Goal: Complete application form: Complete application form

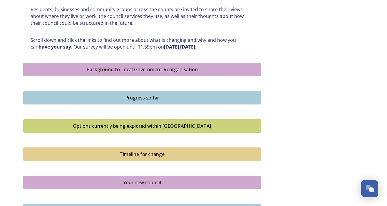
scroll to position [288, 0]
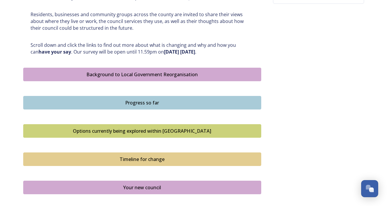
click at [188, 71] on div "Background to Local Government Reorganisation" at bounding box center [142, 74] width 232 height 7
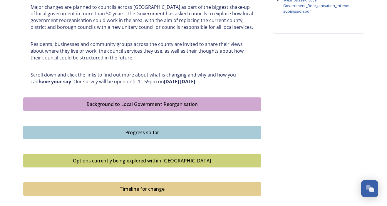
scroll to position [254, 0]
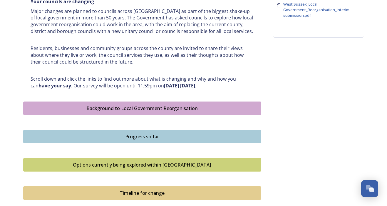
click at [134, 133] on div "Progress so far" at bounding box center [142, 136] width 232 height 7
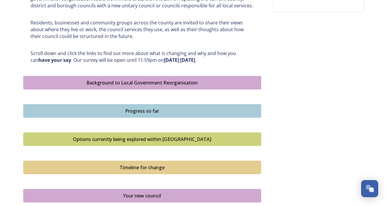
scroll to position [281, 0]
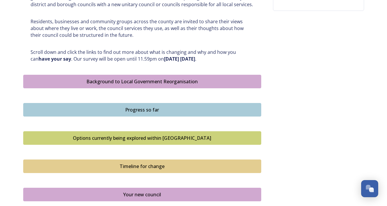
click at [101, 135] on div "Options currently being explored within [GEOGRAPHIC_DATA]" at bounding box center [142, 137] width 232 height 7
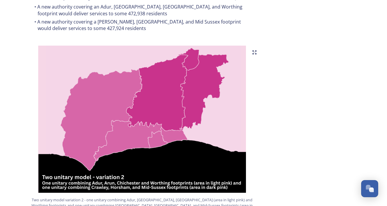
scroll to position [630, 0]
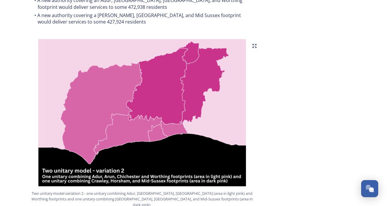
click at [23, 99] on div "Home Shaping West Sussex survey Options currently being explored within [GEOGRA…" at bounding box center [193, 79] width 353 height 1372
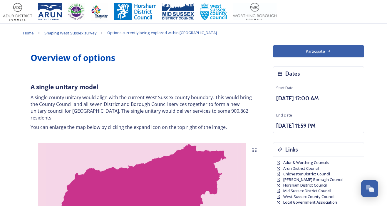
scroll to position [0, 0]
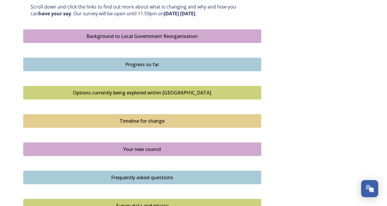
scroll to position [325, 0]
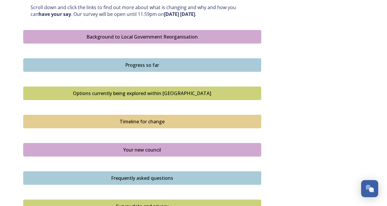
click at [94, 118] on div "Timeline for change" at bounding box center [142, 121] width 232 height 7
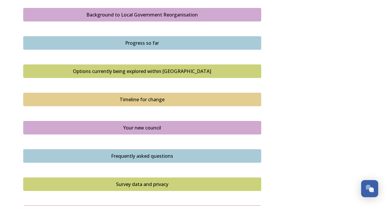
scroll to position [345, 0]
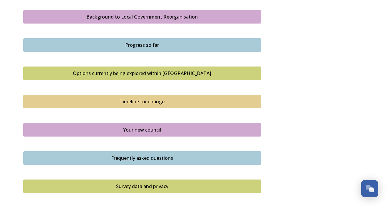
click at [155, 70] on div "Options currently being explored within [GEOGRAPHIC_DATA]" at bounding box center [142, 73] width 232 height 7
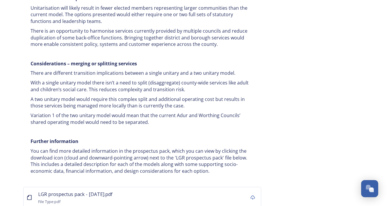
scroll to position [1127, 0]
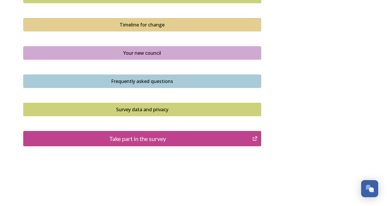
scroll to position [422, 0]
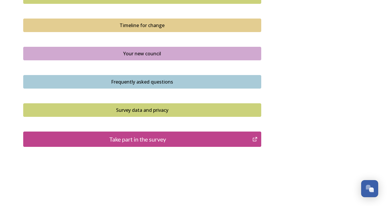
click at [123, 50] on div "Your new council" at bounding box center [142, 53] width 232 height 7
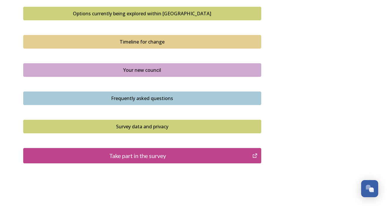
scroll to position [415, 0]
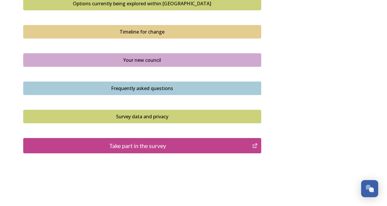
click at [125, 85] on div "Frequently asked questions" at bounding box center [142, 88] width 232 height 7
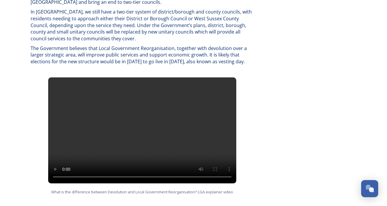
scroll to position [358, 0]
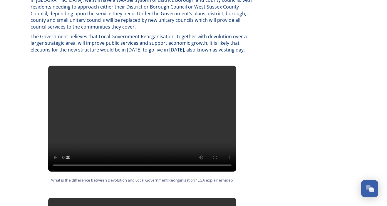
click at [143, 114] on video at bounding box center [142, 119] width 188 height 106
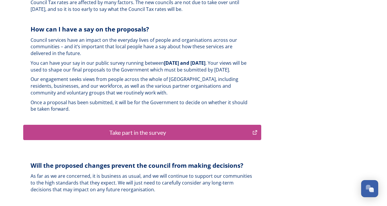
scroll to position [1434, 0]
click at [117, 128] on div "Take part in the survey" at bounding box center [137, 132] width 223 height 9
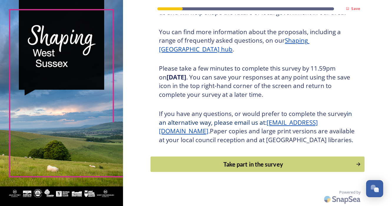
click at [253, 161] on div "Take part in the survey" at bounding box center [253, 164] width 199 height 9
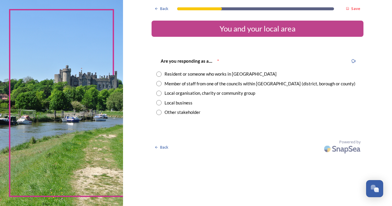
click at [162, 91] on input "radio" at bounding box center [158, 93] width 5 height 5
radio input "true"
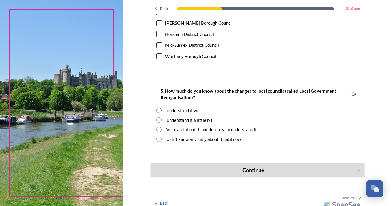
scroll to position [440, 0]
click at [213, 167] on div "Continue" at bounding box center [253, 171] width 199 height 8
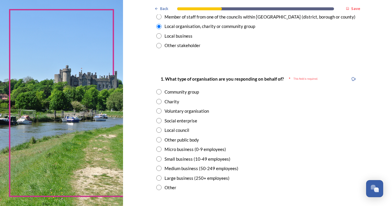
scroll to position [63, 0]
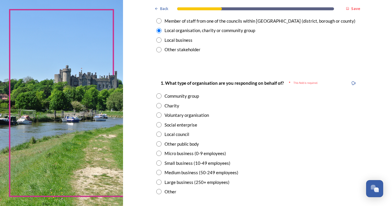
click at [162, 132] on input "radio" at bounding box center [158, 134] width 5 height 5
radio input "true"
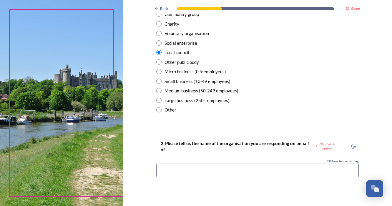
scroll to position [150, 0]
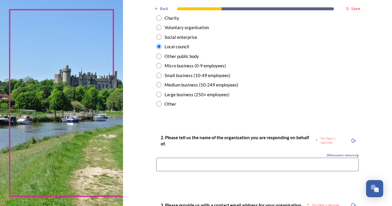
click at [197, 158] on input at bounding box center [257, 165] width 202 height 14
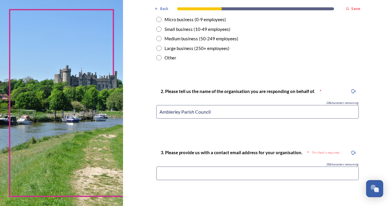
scroll to position [202, 0]
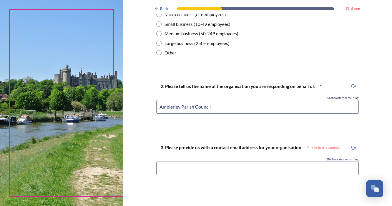
type input "Amblerley Parish Council"
click at [257, 166] on input at bounding box center [257, 169] width 202 height 14
click at [174, 167] on input "clerk" at bounding box center [257, 169] width 202 height 14
paste input "@amberley-pc.org.uk"
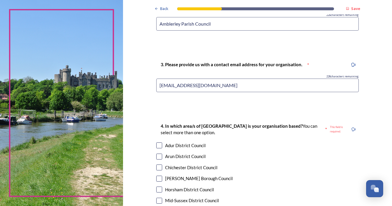
scroll to position [285, 0]
type input "clerk@amberley-pc.org.uk"
click at [162, 153] on input "checkbox" at bounding box center [159, 156] width 6 height 6
checkbox input "true"
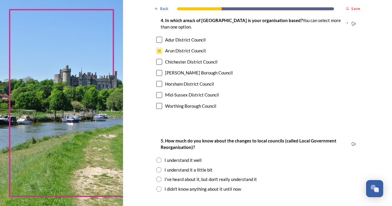
scroll to position [391, 0]
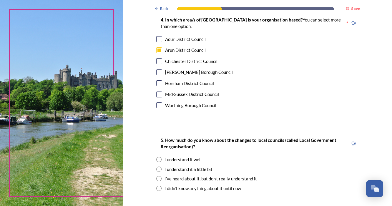
click at [162, 157] on input "radio" at bounding box center [158, 159] width 5 height 5
radio input "true"
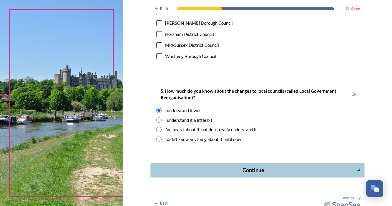
scroll to position [440, 0]
click at [270, 167] on div "Continue" at bounding box center [253, 171] width 199 height 8
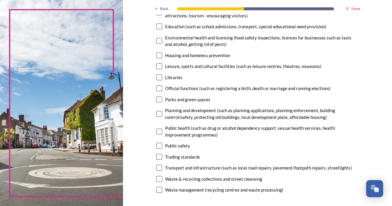
scroll to position [129, 0]
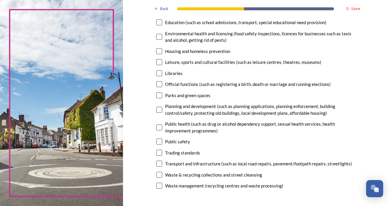
click at [162, 93] on input "checkbox" at bounding box center [159, 95] width 6 height 6
checkbox input "true"
click at [162, 107] on input "checkbox" at bounding box center [159, 110] width 6 height 6
checkbox input "true"
click at [162, 161] on input "checkbox" at bounding box center [159, 164] width 6 height 6
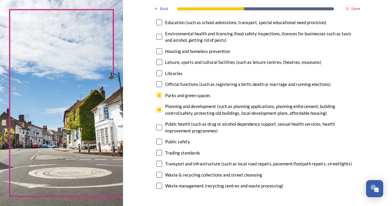
checkbox input "true"
click at [162, 172] on input "checkbox" at bounding box center [159, 175] width 6 height 6
checkbox input "true"
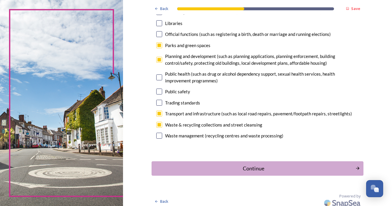
scroll to position [179, 0]
click at [227, 167] on div "Continue" at bounding box center [253, 168] width 199 height 8
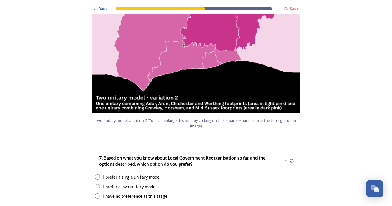
scroll to position [669, 0]
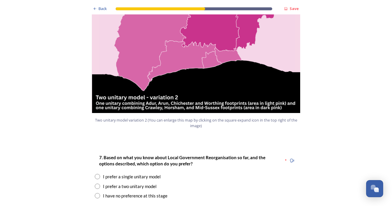
click at [95, 174] on input "radio" at bounding box center [97, 176] width 5 height 5
radio input "true"
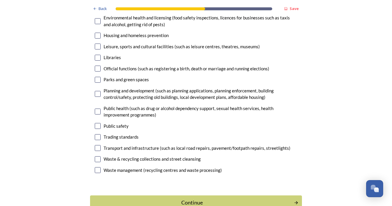
scroll to position [1704, 0]
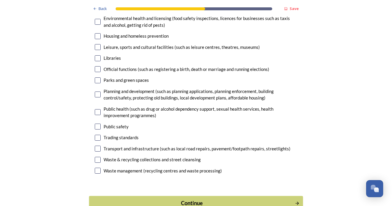
click at [229, 199] on div "Continue" at bounding box center [191, 203] width 199 height 8
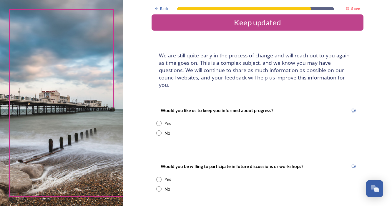
scroll to position [4, 0]
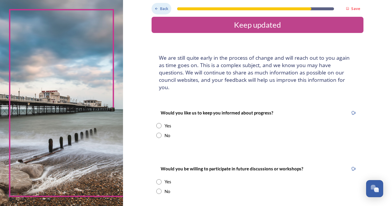
click at [171, 6] on div "Back" at bounding box center [162, 8] width 20 height 11
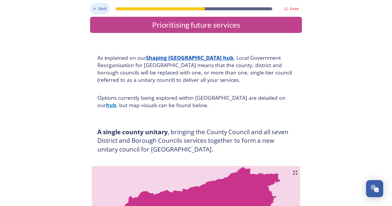
click at [99, 9] on span "Back" at bounding box center [103, 9] width 8 height 6
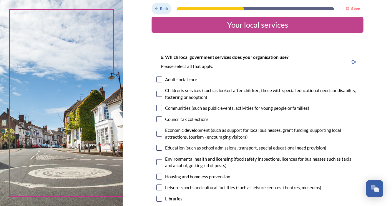
click at [170, 5] on div "Back" at bounding box center [162, 8] width 20 height 11
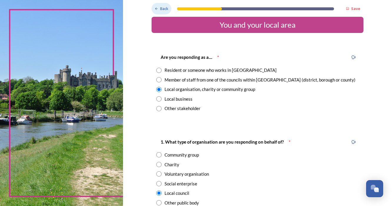
click at [170, 5] on div "Back" at bounding box center [162, 8] width 20 height 11
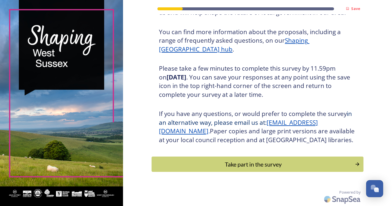
scroll to position [73, 0]
click at [257, 164] on div "Take part in the survey" at bounding box center [253, 164] width 199 height 9
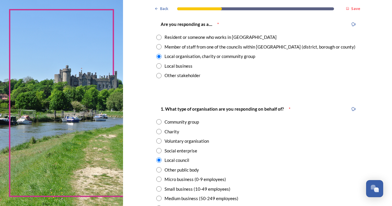
scroll to position [38, 0]
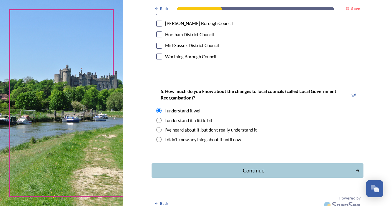
scroll to position [0, 0]
click at [278, 167] on div "Continue" at bounding box center [253, 171] width 199 height 8
